Goal: Task Accomplishment & Management: Complete application form

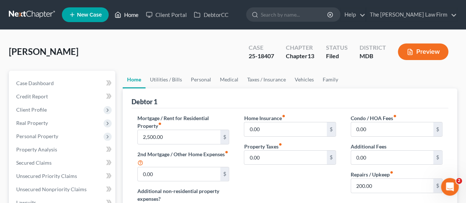
click at [131, 15] on link "Home" at bounding box center [126, 14] width 31 height 13
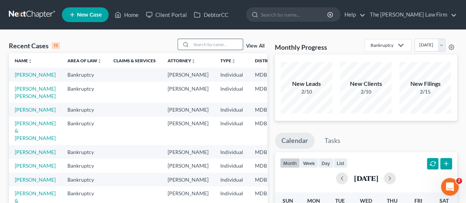
click at [216, 43] on input "search" at bounding box center [217, 44] width 52 height 11
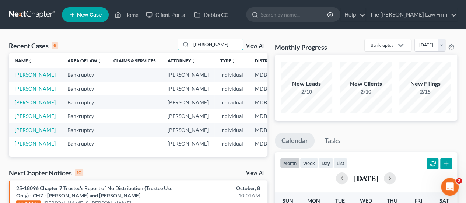
type input "[PERSON_NAME]"
click at [21, 78] on link "[PERSON_NAME]" at bounding box center [35, 74] width 41 height 6
select select "2"
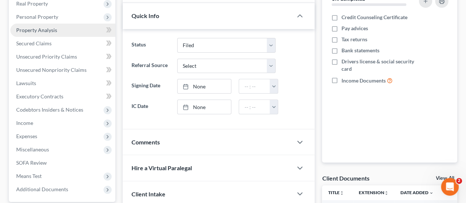
scroll to position [147, 0]
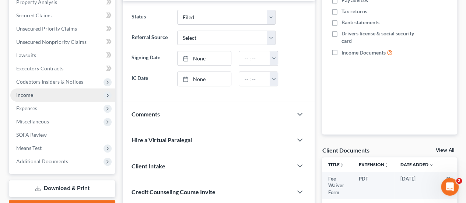
click at [32, 98] on span "Income" at bounding box center [24, 95] width 17 height 6
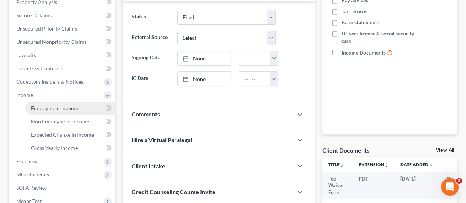
click at [45, 110] on span "Employment Income" at bounding box center [54, 108] width 47 height 6
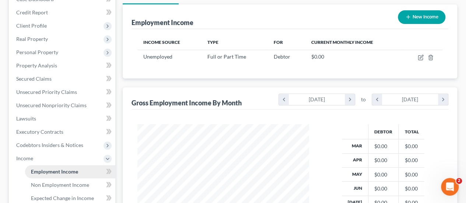
scroll to position [110, 0]
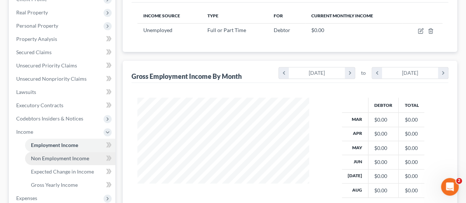
click at [63, 159] on span "Non Employment Income" at bounding box center [60, 158] width 58 height 6
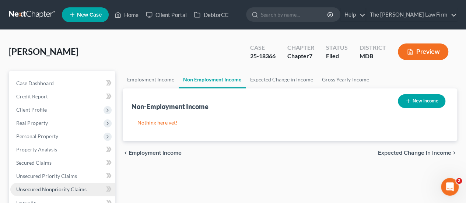
scroll to position [74, 0]
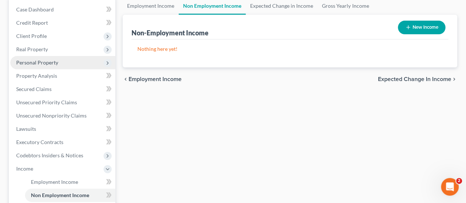
click at [42, 64] on span "Personal Property" at bounding box center [37, 62] width 42 height 6
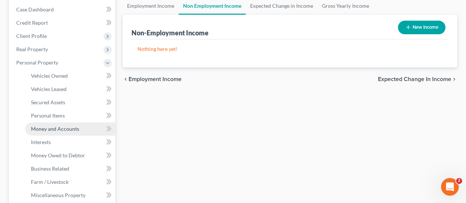
click at [46, 129] on span "Money and Accounts" at bounding box center [55, 129] width 48 height 6
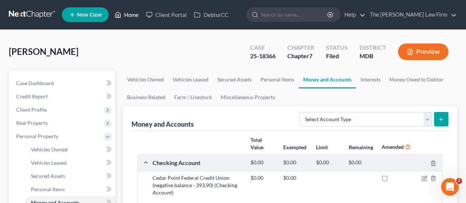
drag, startPoint x: 133, startPoint y: 18, endPoint x: 189, endPoint y: 36, distance: 57.9
click at [133, 18] on link "Home" at bounding box center [126, 14] width 31 height 13
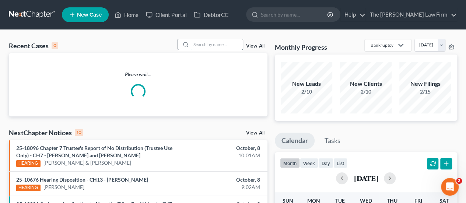
click at [200, 45] on input "search" at bounding box center [217, 44] width 52 height 11
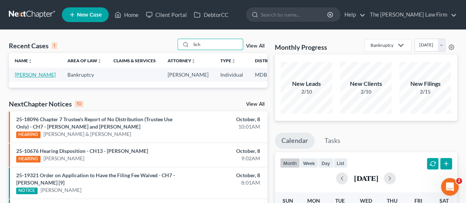
type input "lich"
click at [18, 74] on link "[PERSON_NAME]" at bounding box center [35, 74] width 41 height 6
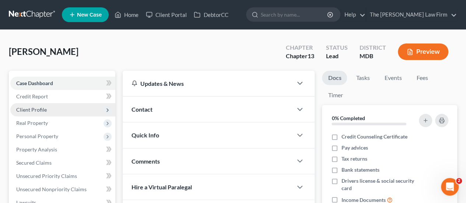
drag, startPoint x: 34, startPoint y: 107, endPoint x: 56, endPoint y: 110, distance: 22.3
click at [34, 107] on span "Client Profile" at bounding box center [31, 109] width 31 height 6
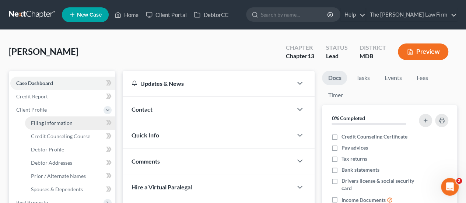
click at [53, 123] on span "Filing Information" at bounding box center [52, 123] width 42 height 6
select select "1"
select select "0"
select select "3"
select select "21"
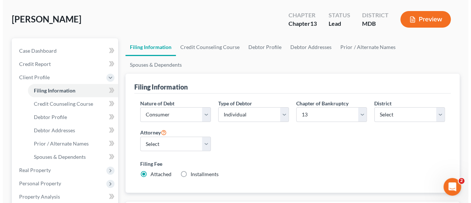
scroll to position [74, 0]
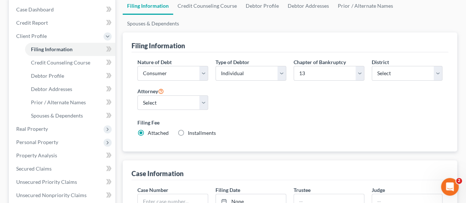
click at [188, 129] on label "Installments Installments" at bounding box center [202, 132] width 28 height 7
click at [191, 129] on input "Installments Installments" at bounding box center [193, 131] width 5 height 5
radio input "true"
radio input "false"
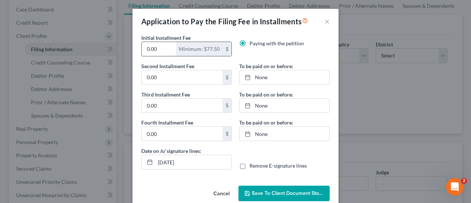
click at [164, 51] on input "0.00" at bounding box center [159, 49] width 35 height 14
drag, startPoint x: 164, startPoint y: 52, endPoint x: 102, endPoint y: 53, distance: 61.5
click at [102, 53] on div "Application to Pay the Filing Fee in Installments × Initial Installment Fee 0.0…" at bounding box center [235, 101] width 471 height 203
type input "84"
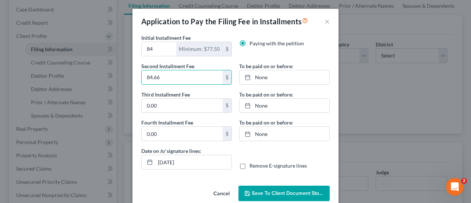
type input "84.66"
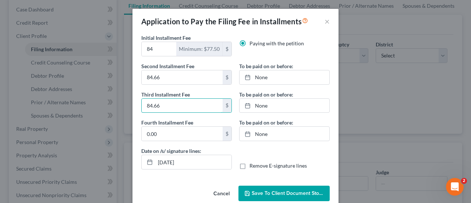
type input "84.66"
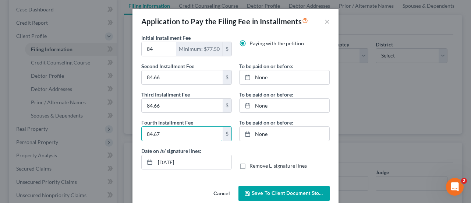
type input "84.67"
type input "[DATE]"
click at [258, 77] on link "[DATE]" at bounding box center [285, 77] width 90 height 14
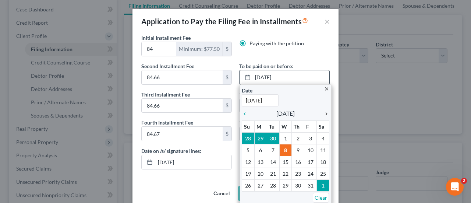
click at [324, 111] on icon "chevron_right" at bounding box center [325, 114] width 10 height 6
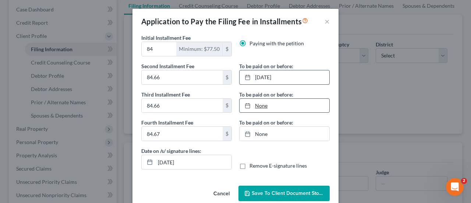
click at [261, 105] on link "None" at bounding box center [285, 106] width 90 height 14
type input "[DATE]"
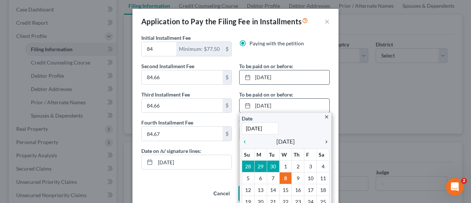
click at [321, 140] on icon "chevron_right" at bounding box center [325, 142] width 10 height 6
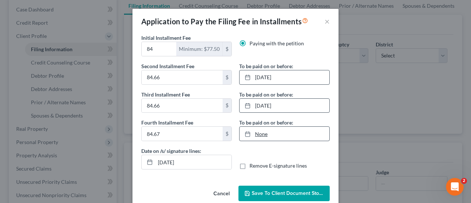
click at [261, 130] on link "None" at bounding box center [285, 134] width 90 height 14
type input "[DATE]"
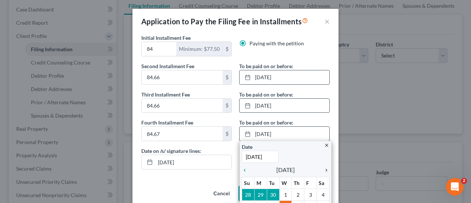
click at [322, 168] on icon "chevron_right" at bounding box center [325, 170] width 10 height 6
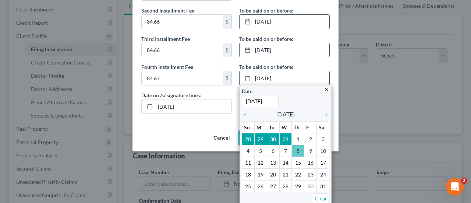
scroll to position [11, 0]
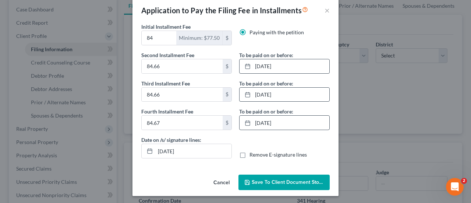
click at [286, 179] on span "Save to Client Document Storage" at bounding box center [291, 182] width 78 height 6
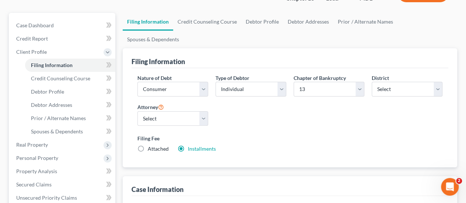
scroll to position [74, 0]
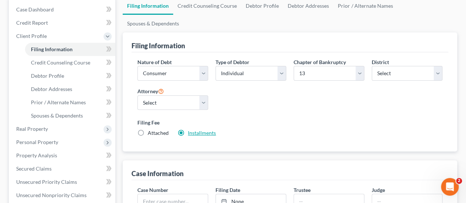
click at [197, 130] on link "Installments" at bounding box center [202, 133] width 28 height 6
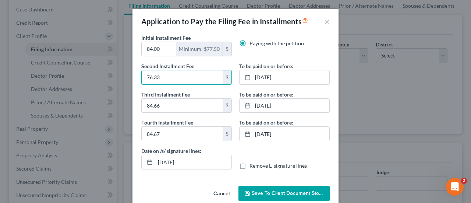
type input "76.33"
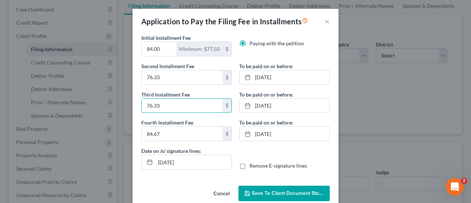
type input "76.33"
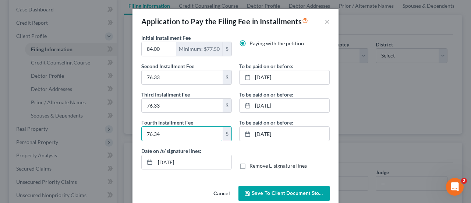
type input "76.34"
click at [300, 192] on span "Save to Client Document Storage" at bounding box center [291, 193] width 78 height 6
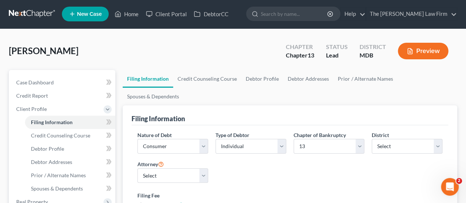
scroll to position [0, 0]
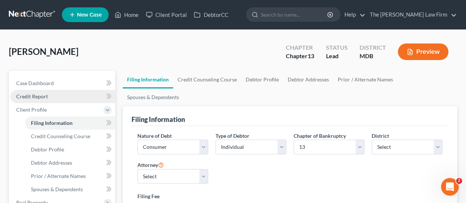
click at [43, 95] on span "Credit Report" at bounding box center [32, 96] width 32 height 6
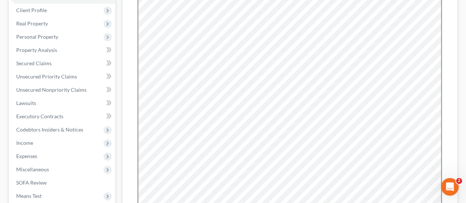
scroll to position [110, 0]
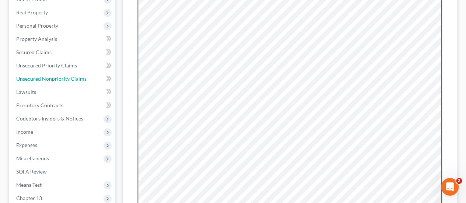
drag, startPoint x: 50, startPoint y: 78, endPoint x: 128, endPoint y: 78, distance: 78.4
click at [50, 78] on span "Unsecured Nonpriority Claims" at bounding box center [51, 78] width 70 height 6
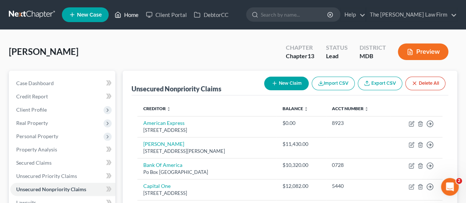
drag, startPoint x: 129, startPoint y: 18, endPoint x: 175, endPoint y: 76, distance: 74.1
click at [129, 18] on link "Home" at bounding box center [126, 14] width 31 height 13
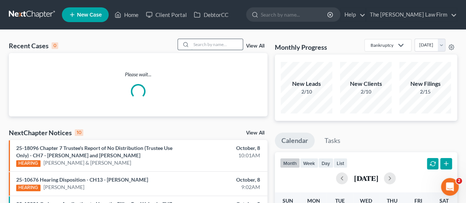
click at [213, 45] on input "search" at bounding box center [217, 44] width 52 height 11
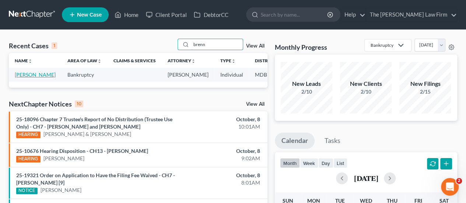
type input "brenn"
click at [24, 75] on link "[PERSON_NAME]" at bounding box center [35, 74] width 41 height 6
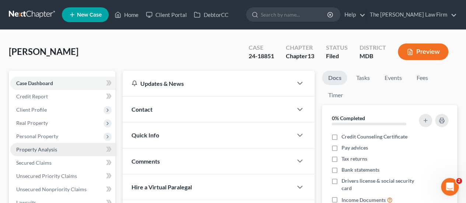
click at [45, 149] on span "Property Analysis" at bounding box center [36, 149] width 41 height 6
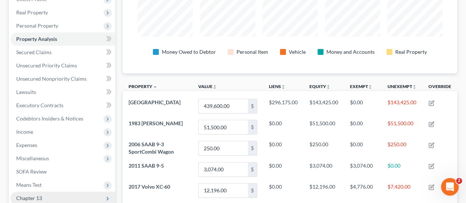
scroll to position [184, 0]
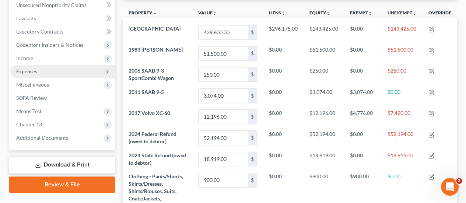
click at [31, 71] on span "Expenses" at bounding box center [26, 71] width 21 height 6
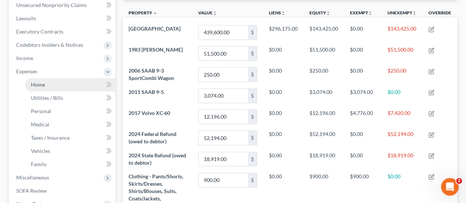
click at [38, 86] on span "Home" at bounding box center [38, 84] width 14 height 6
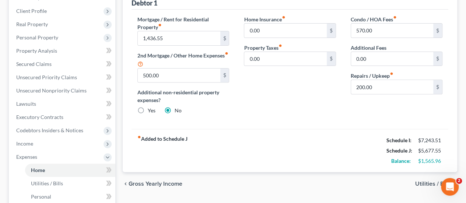
scroll to position [110, 0]
